Goal: Browse casually

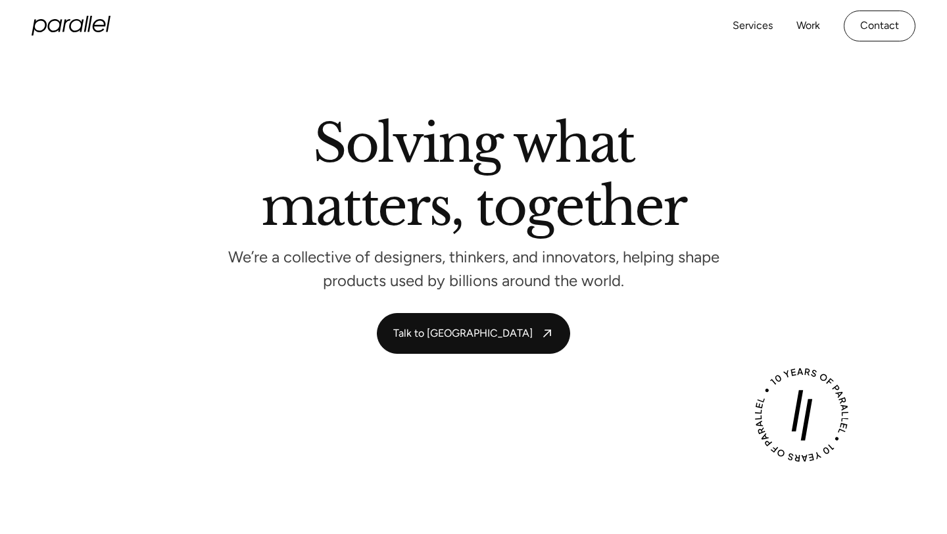
click at [62, 26] on icon at bounding box center [71, 26] width 79 height 20
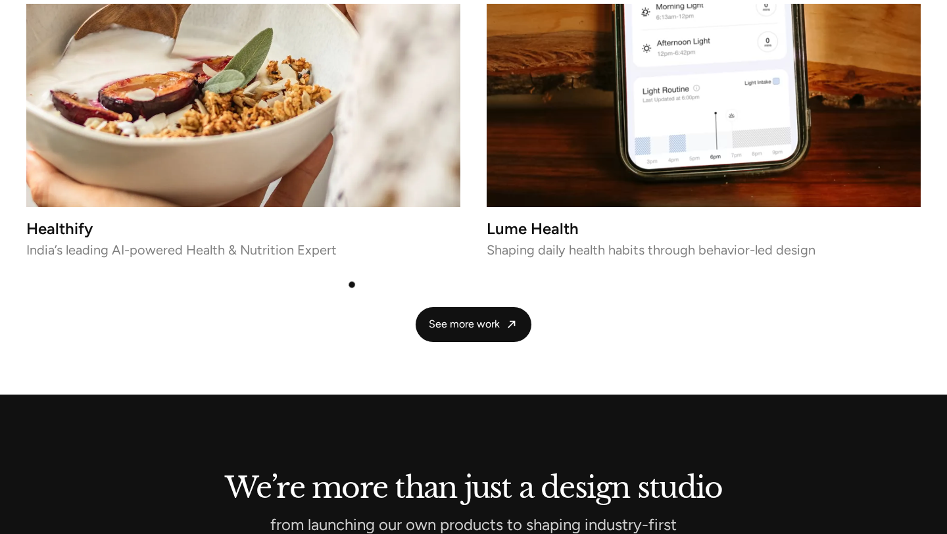
scroll to position [2941, 0]
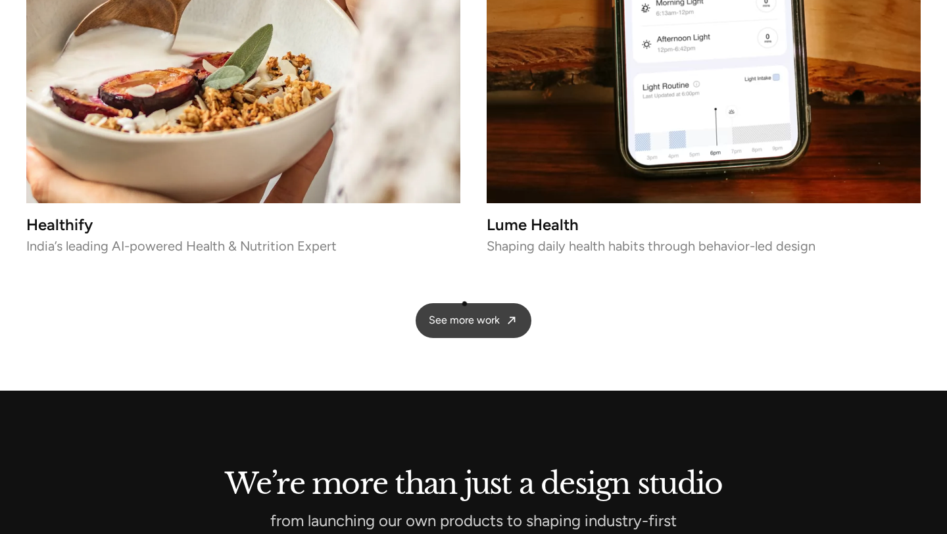
click at [464, 314] on span "See more work" at bounding box center [464, 321] width 71 height 14
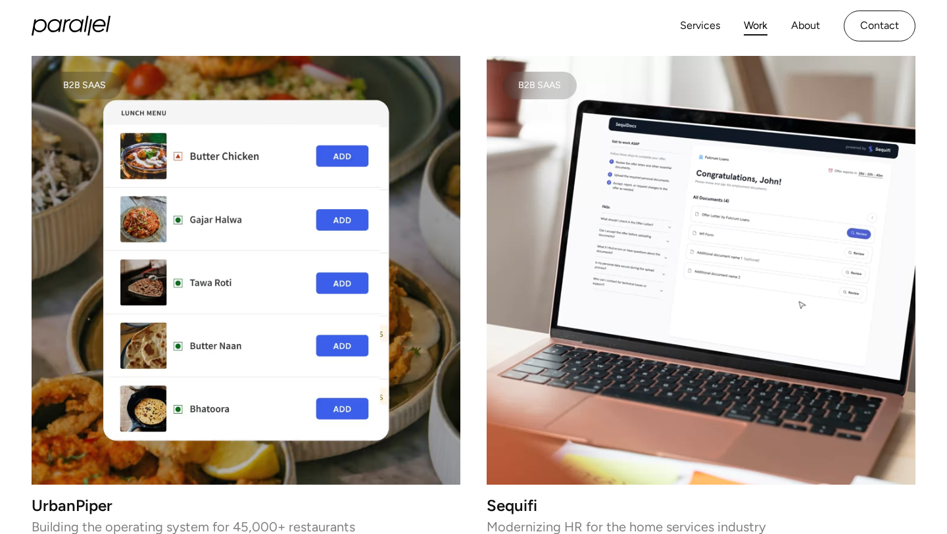
scroll to position [2949, 0]
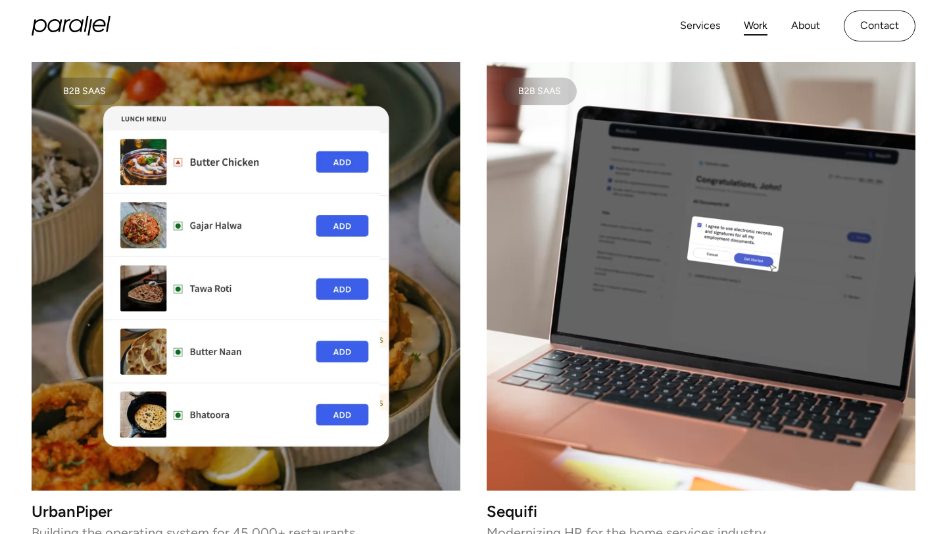
click at [306, 210] on img at bounding box center [246, 276] width 429 height 429
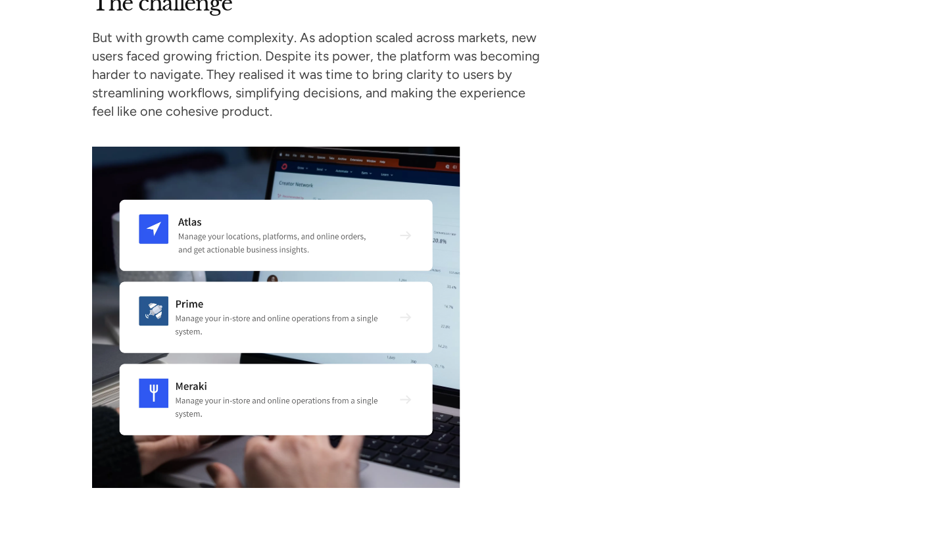
scroll to position [2007, 0]
